Goal: Task Accomplishment & Management: Complete application form

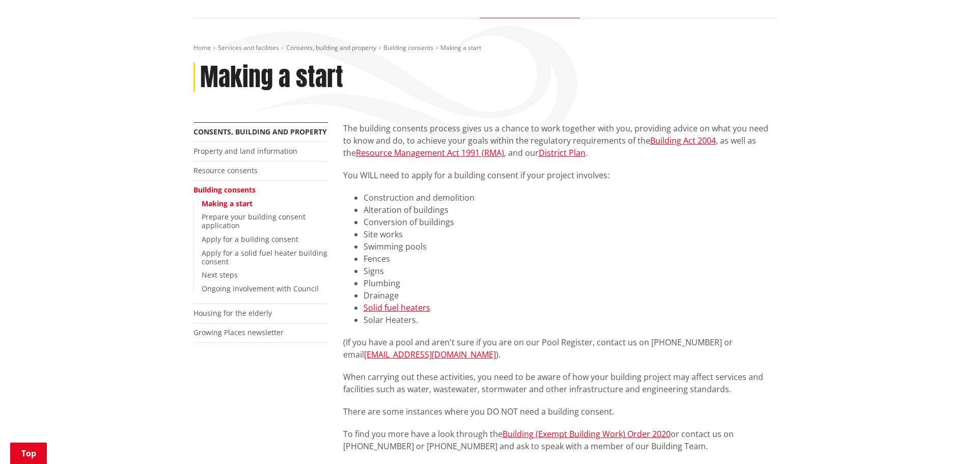
scroll to position [153, 0]
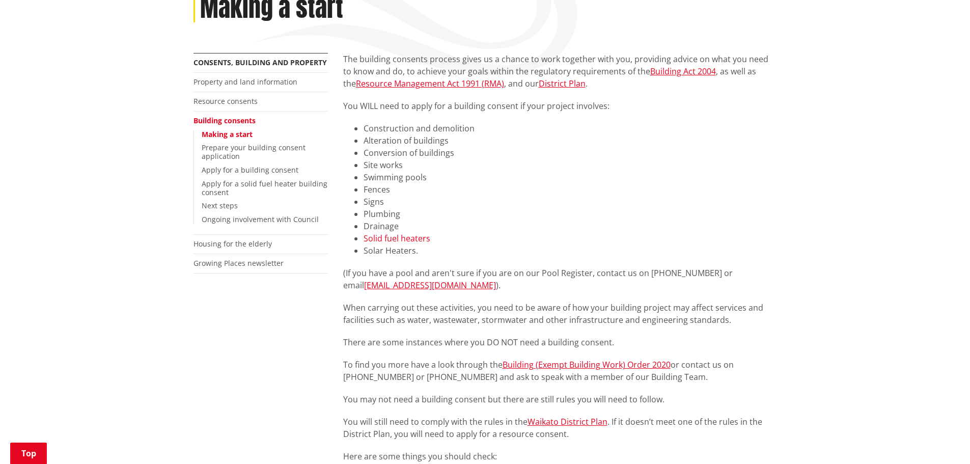
click at [405, 236] on link "Solid fuel heaters" at bounding box center [396, 238] width 67 height 11
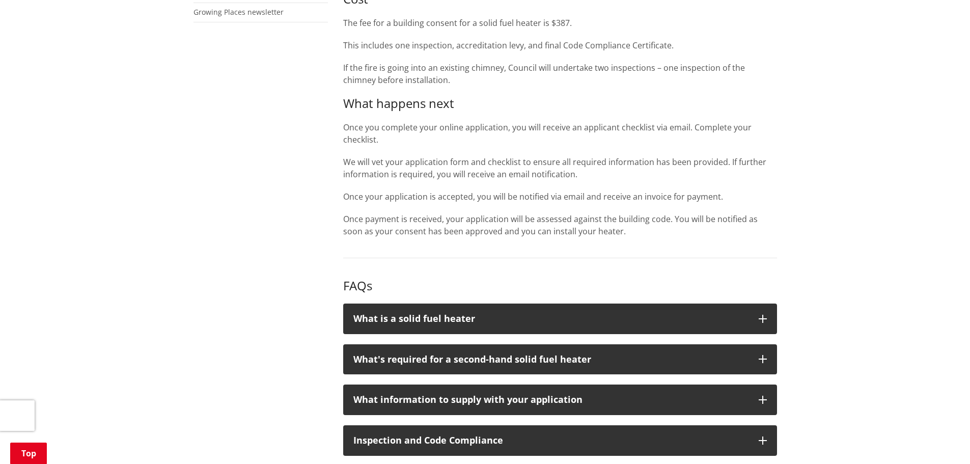
scroll to position [305, 0]
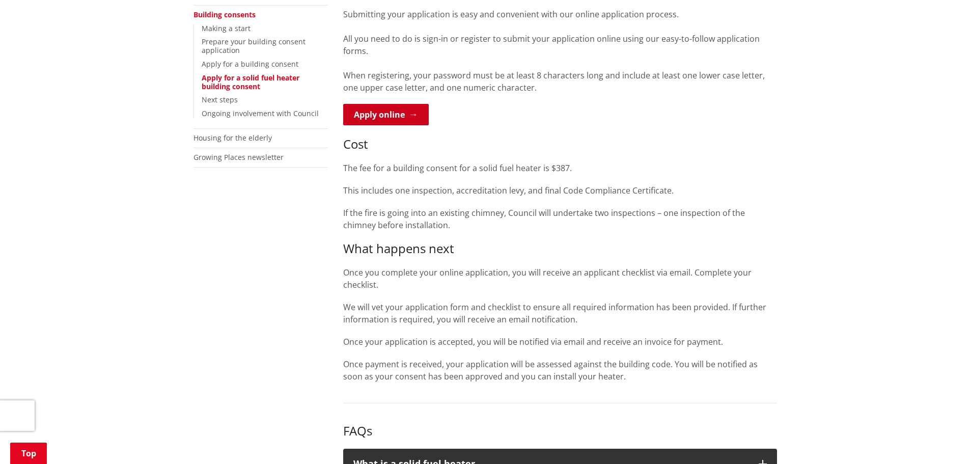
click at [382, 104] on link "Apply online" at bounding box center [386, 114] width 86 height 21
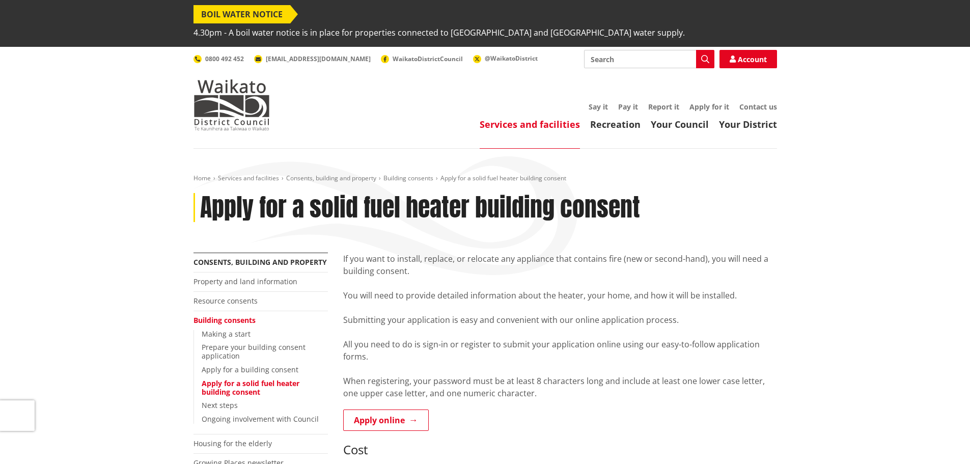
scroll to position [307, 0]
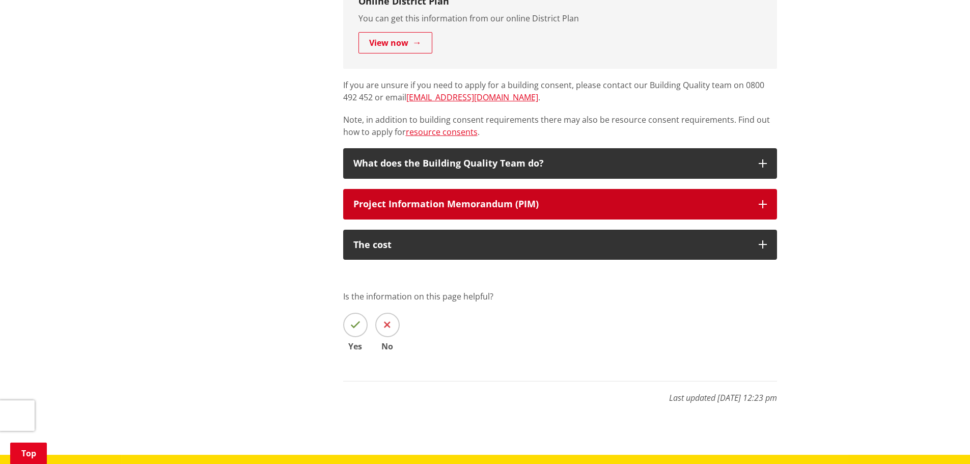
scroll to position [764, 0]
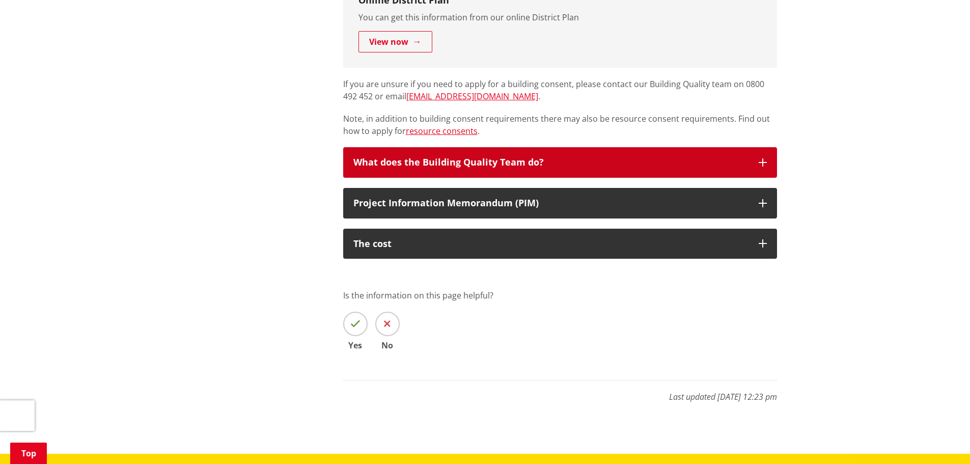
click at [763, 158] on icon "button" at bounding box center [762, 162] width 8 height 8
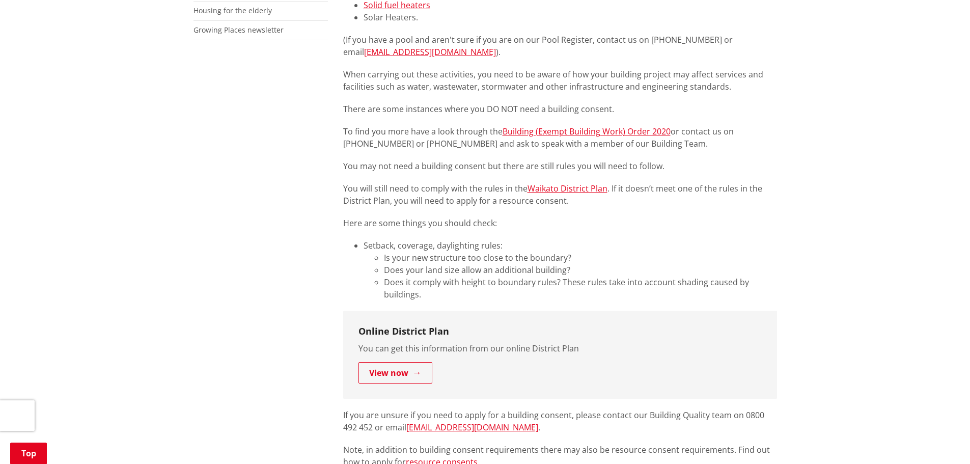
scroll to position [356, 0]
